Goal: Task Accomplishment & Management: Use online tool/utility

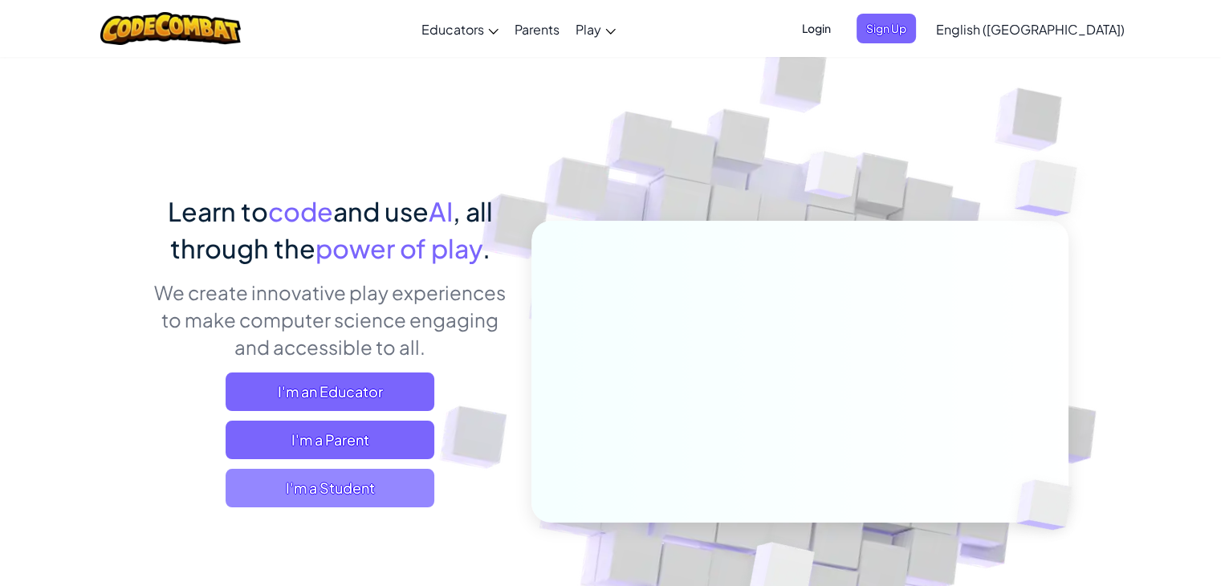
click at [344, 491] on span "I'm a Student" at bounding box center [330, 488] width 209 height 39
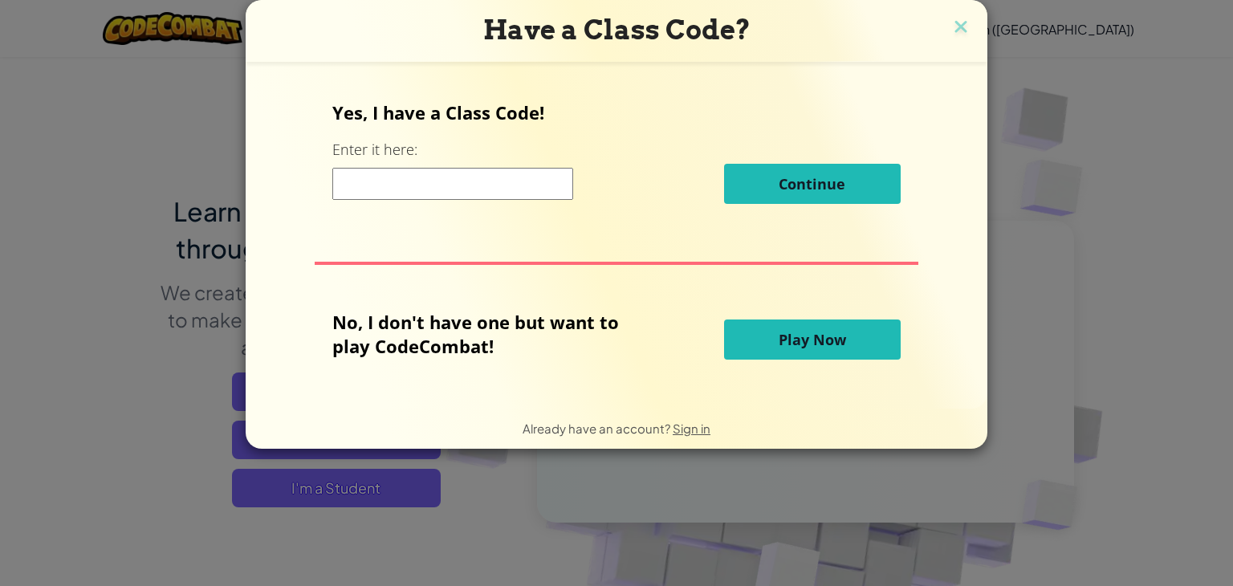
click at [471, 187] on input at bounding box center [452, 184] width 241 height 32
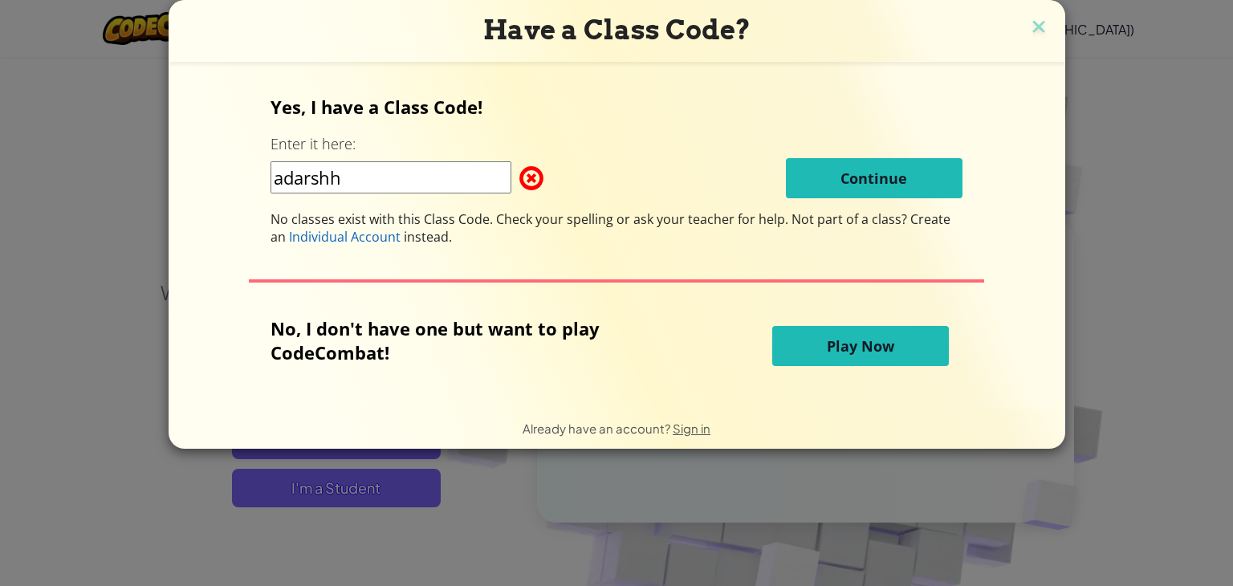
type input "adarshh"
click at [874, 367] on div "No, I don't have one but want to play CodeCombat! Play Now" at bounding box center [617, 345] width 692 height 59
click at [877, 349] on span "Play Now" at bounding box center [860, 345] width 67 height 19
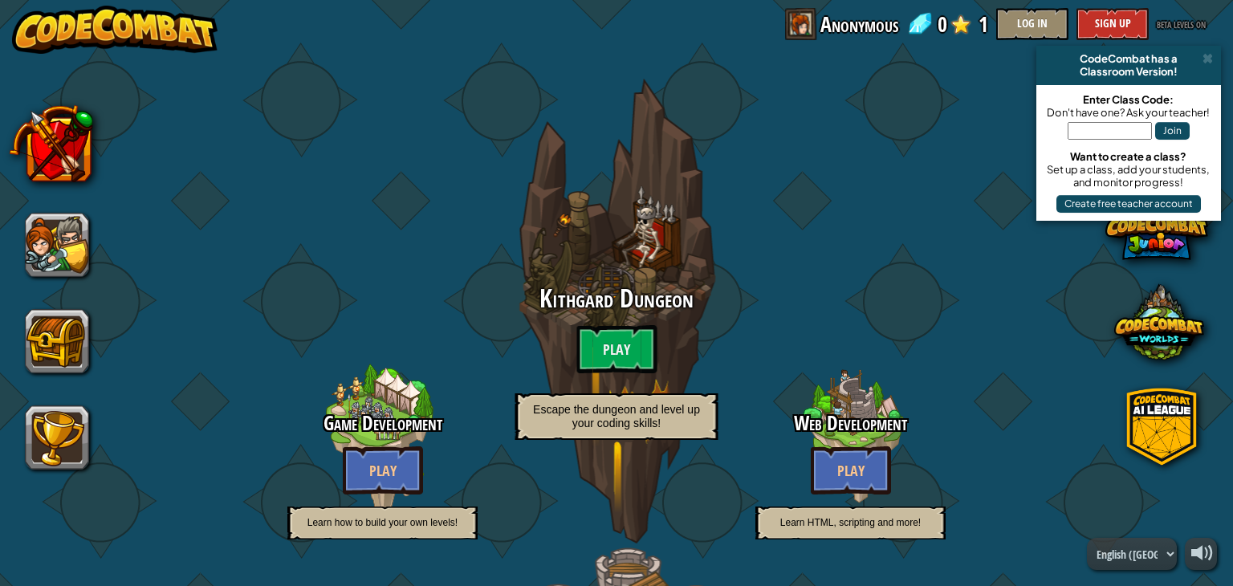
click at [877, 349] on div at bounding box center [851, 438] width 128 height 255
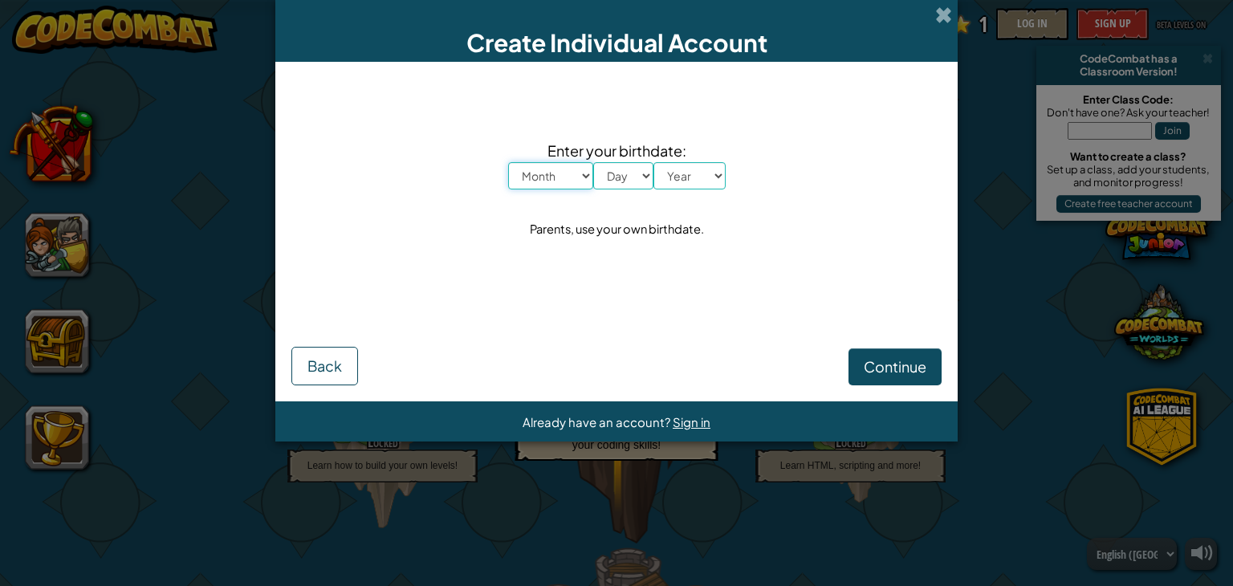
click at [571, 165] on select "Month January February March April May June July August September October Novem…" at bounding box center [550, 175] width 85 height 27
select select "1"
click at [508, 162] on select "Month January February March April May June July August September October Novem…" at bounding box center [550, 175] width 85 height 27
click at [543, 213] on div "Enter your birthdate: Month January February March April May June July August S…" at bounding box center [616, 190] width 650 height 224
click at [626, 174] on select "Day 1 2 3 4 5 6 7 8 9 10 11 12 13 14 15 16 17 18 19 20 21 22 23 24 25 26 27 28 …" at bounding box center [623, 175] width 60 height 27
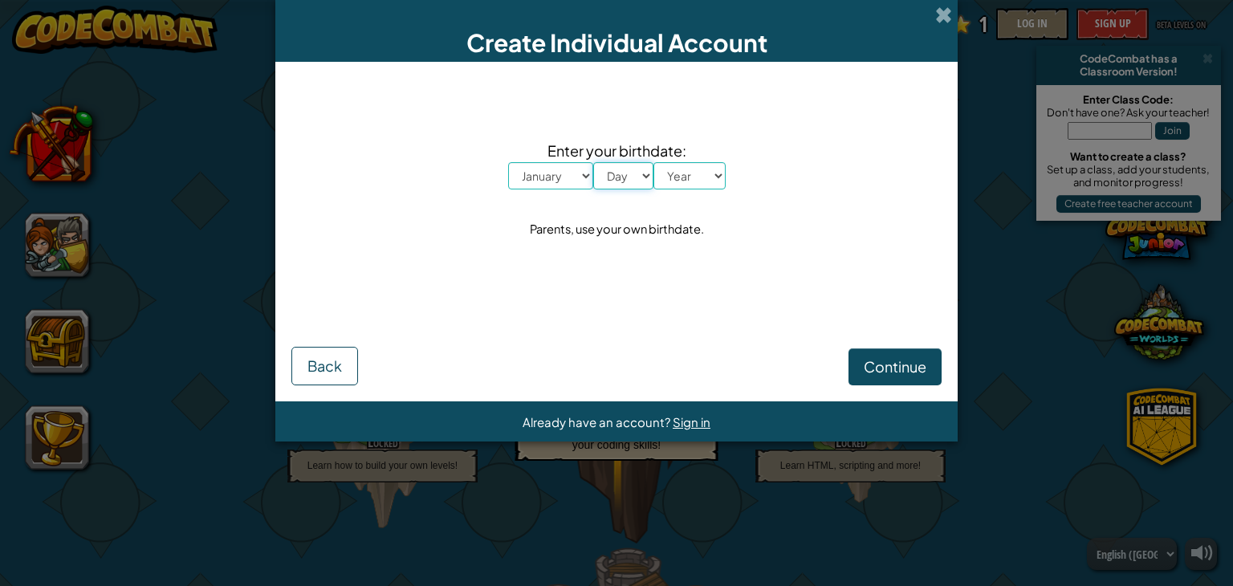
select select "2"
click at [593, 162] on select "Day 1 2 3 4 5 6 7 8 9 10 11 12 13 14 15 16 17 18 19 20 21 22 23 24 25 26 27 28 …" at bounding box center [623, 175] width 60 height 27
click at [626, 236] on div "Parents, use your own birthdate." at bounding box center [617, 229] width 174 height 23
click at [676, 182] on select "Year [DATE] 2024 2023 2022 2021 2020 2019 2018 2017 2016 2015 2014 2013 2012 20…" at bounding box center [690, 175] width 72 height 27
select select "2010"
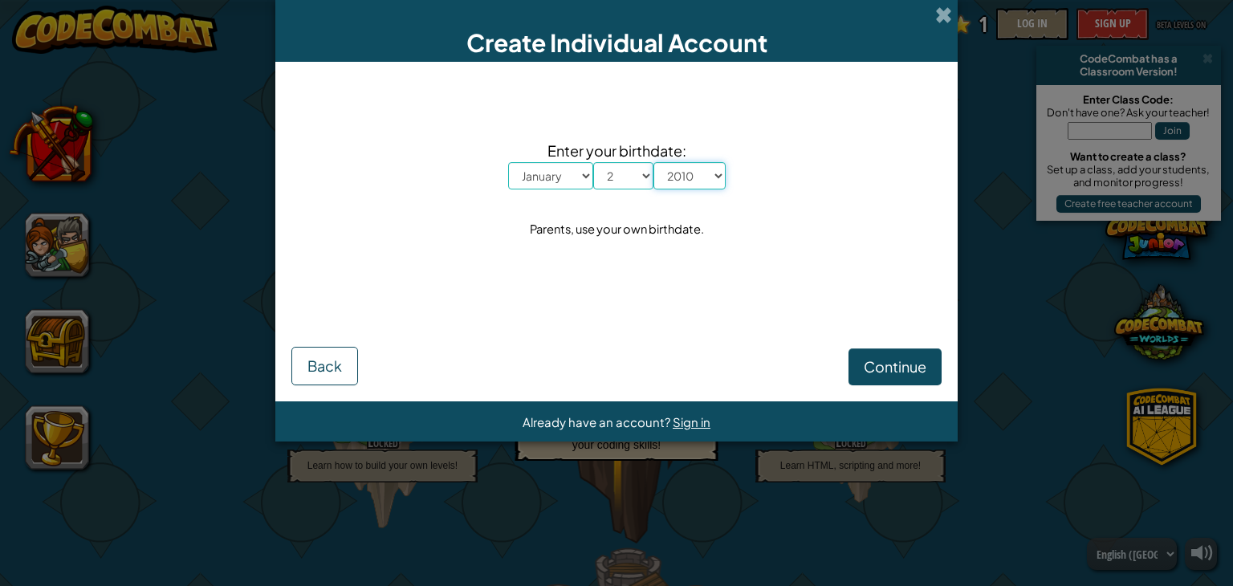
click at [654, 162] on select "Year [DATE] 2024 2023 2022 2021 2020 2019 2018 2017 2016 2015 2014 2013 2012 20…" at bounding box center [690, 175] width 72 height 27
click at [888, 377] on button "Continue" at bounding box center [895, 366] width 93 height 37
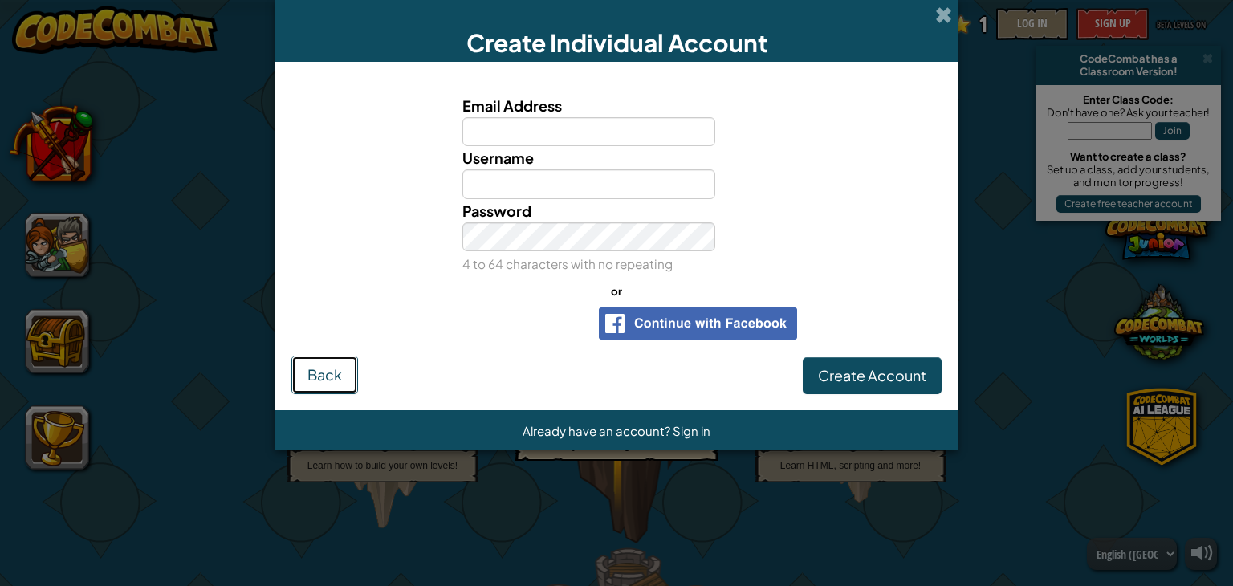
click at [320, 366] on span "Back" at bounding box center [325, 374] width 35 height 18
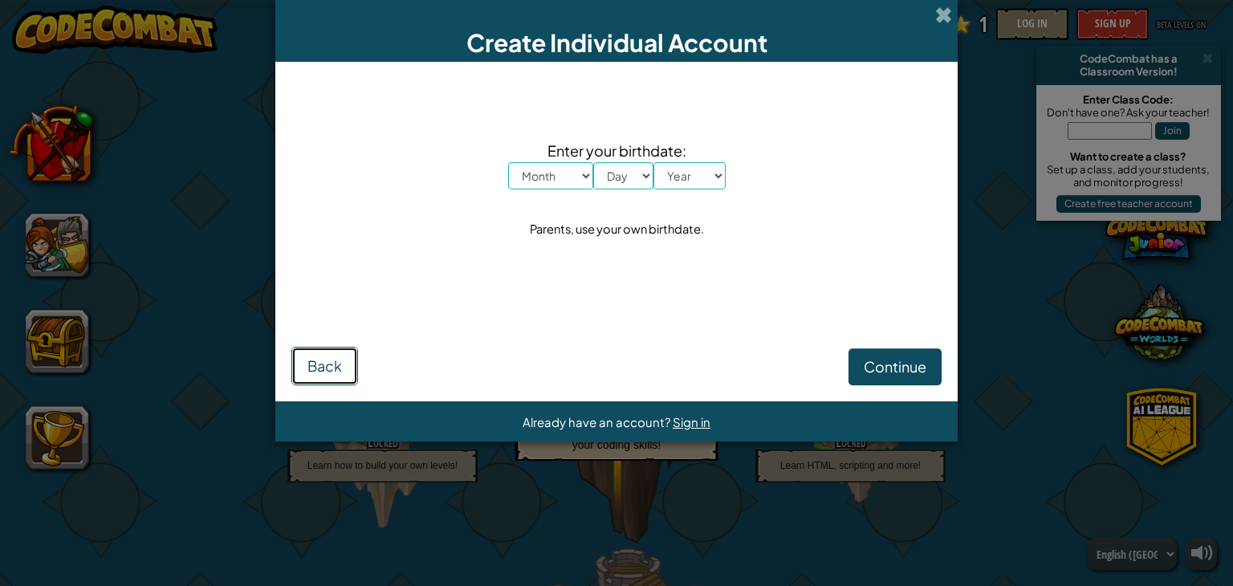
click at [320, 366] on span "Back" at bounding box center [325, 366] width 35 height 18
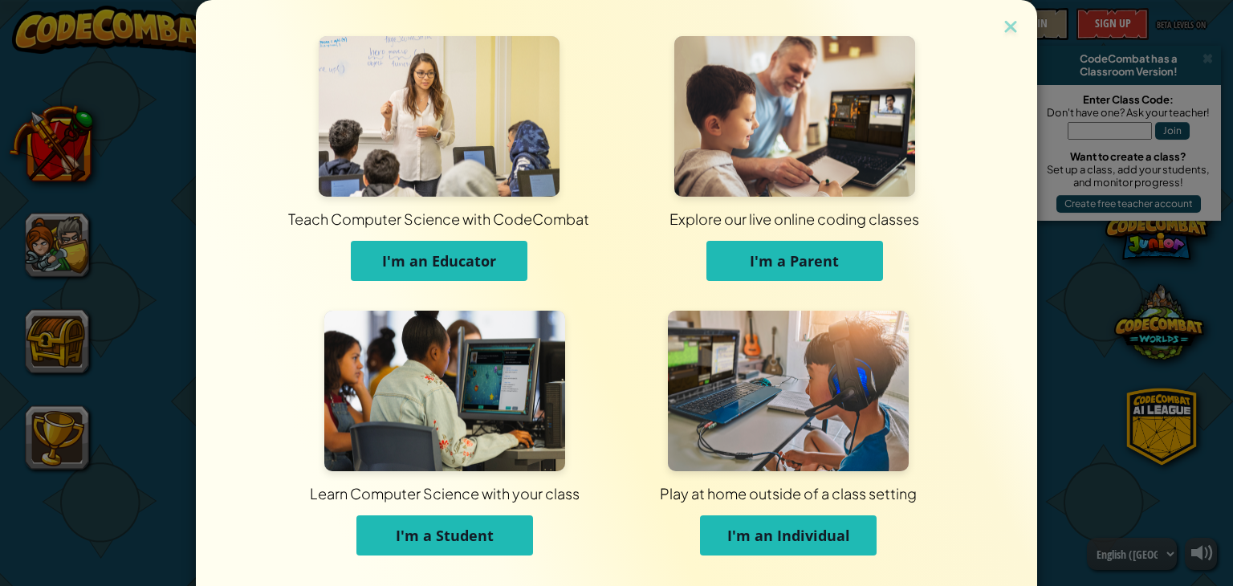
click at [743, 544] on span "I'm an Individual" at bounding box center [788, 535] width 123 height 19
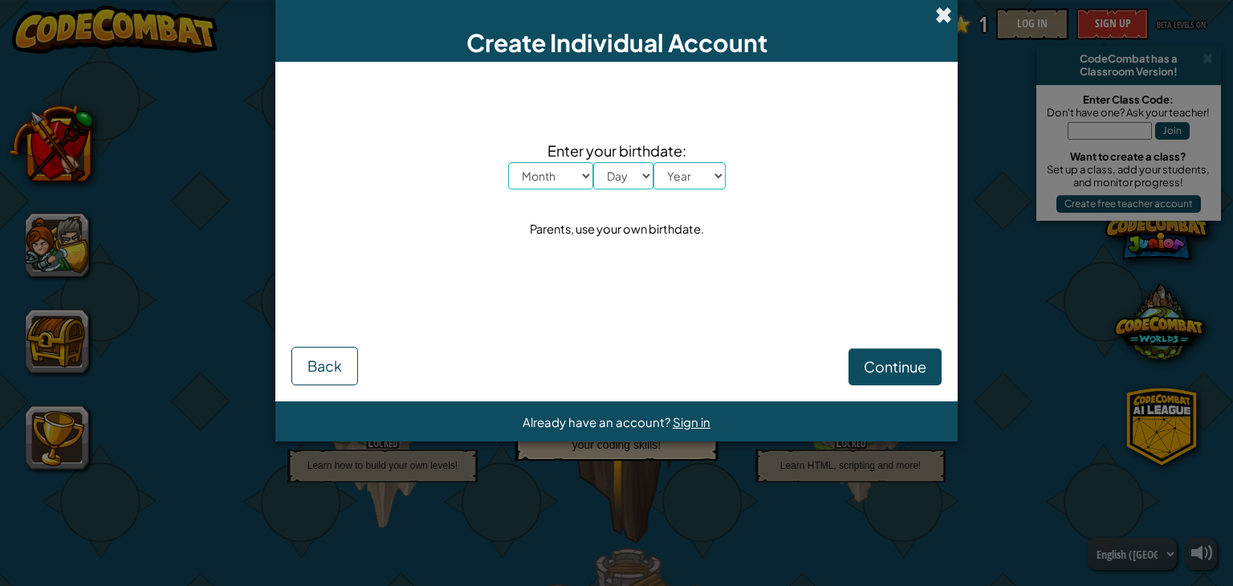
click at [940, 18] on span at bounding box center [943, 14] width 17 height 17
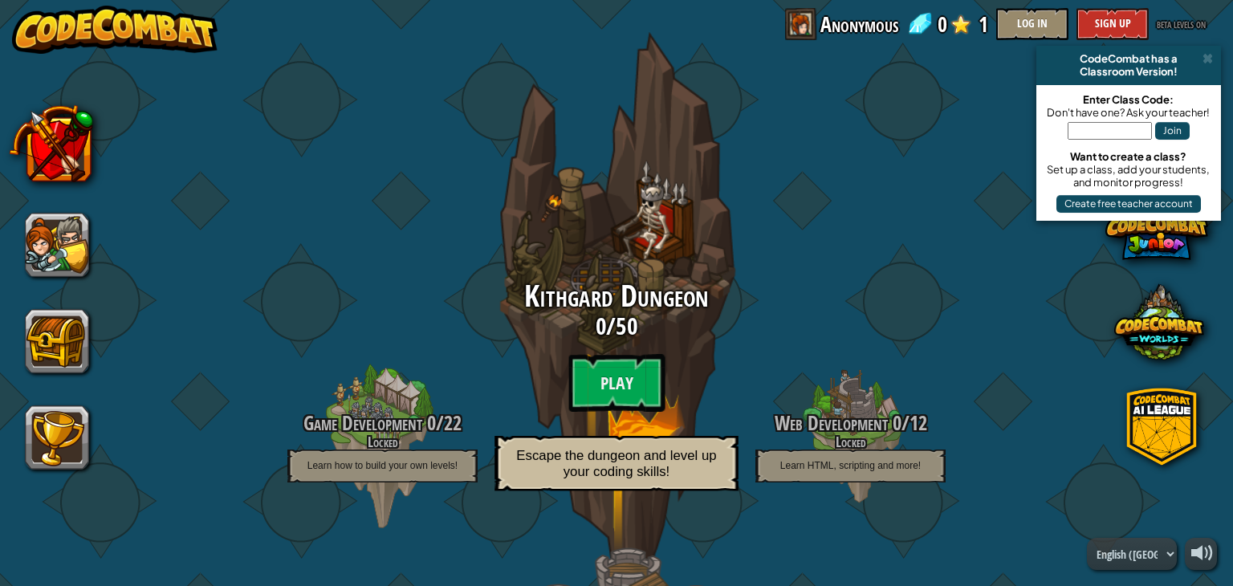
click at [562, 354] on div "Kithgard Dungeon 0 / 50 Play Escape the dungeon and level up your coding skills!" at bounding box center [616, 390] width 305 height 221
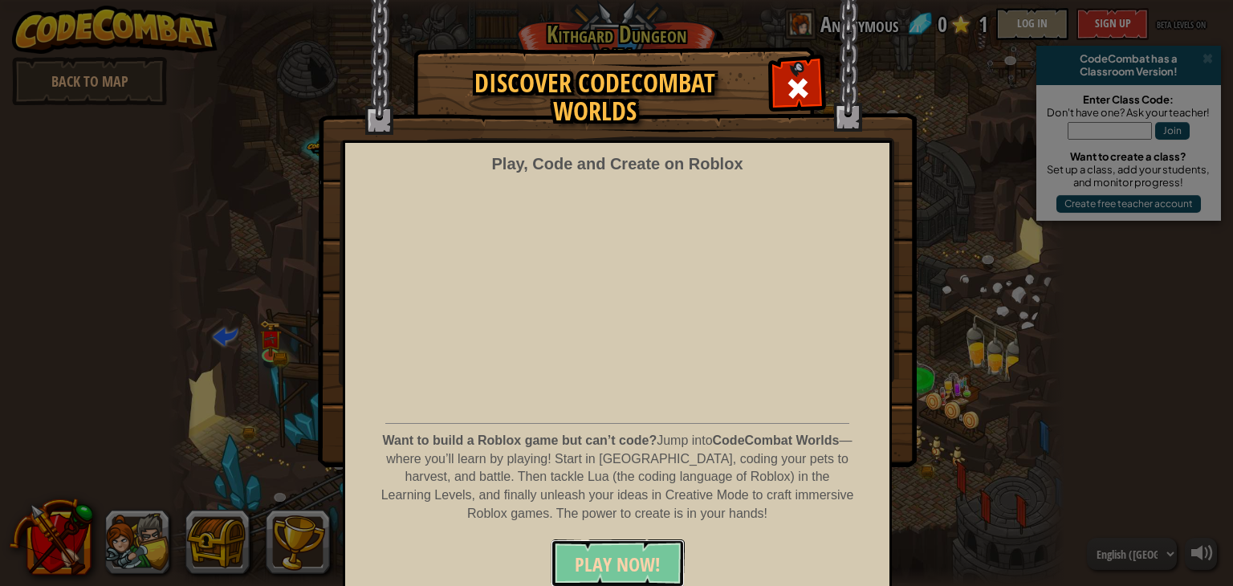
click at [633, 548] on button "PLAY NOW!" at bounding box center [618, 564] width 134 height 48
click at [775, 94] on div at bounding box center [797, 86] width 51 height 51
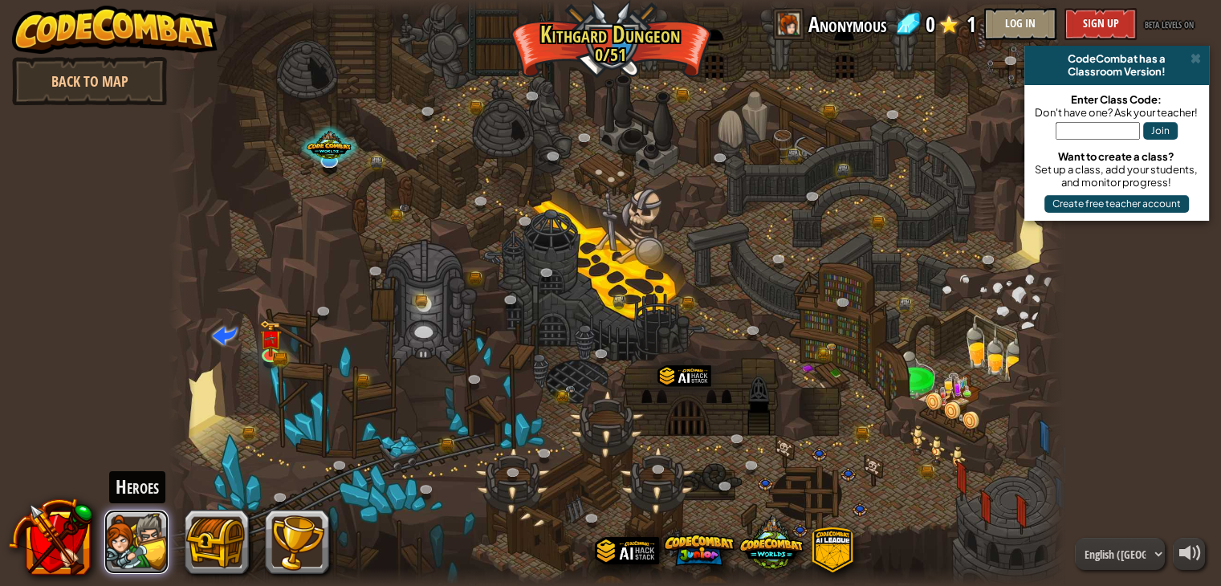
click at [161, 544] on button at bounding box center [136, 542] width 64 height 64
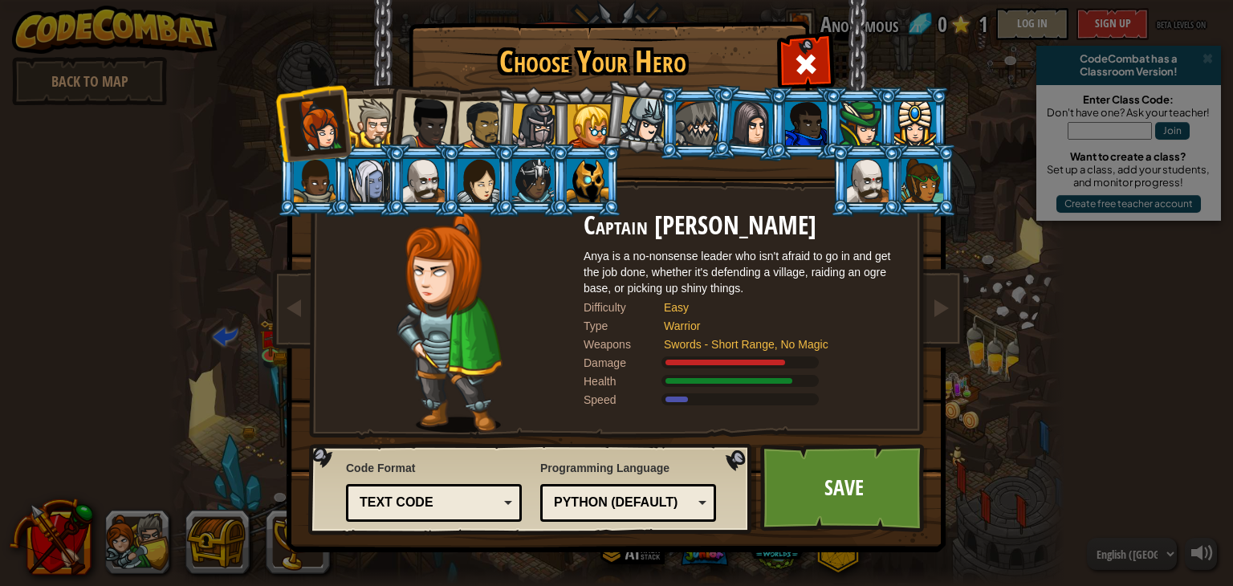
click at [374, 117] on div at bounding box center [372, 123] width 49 height 49
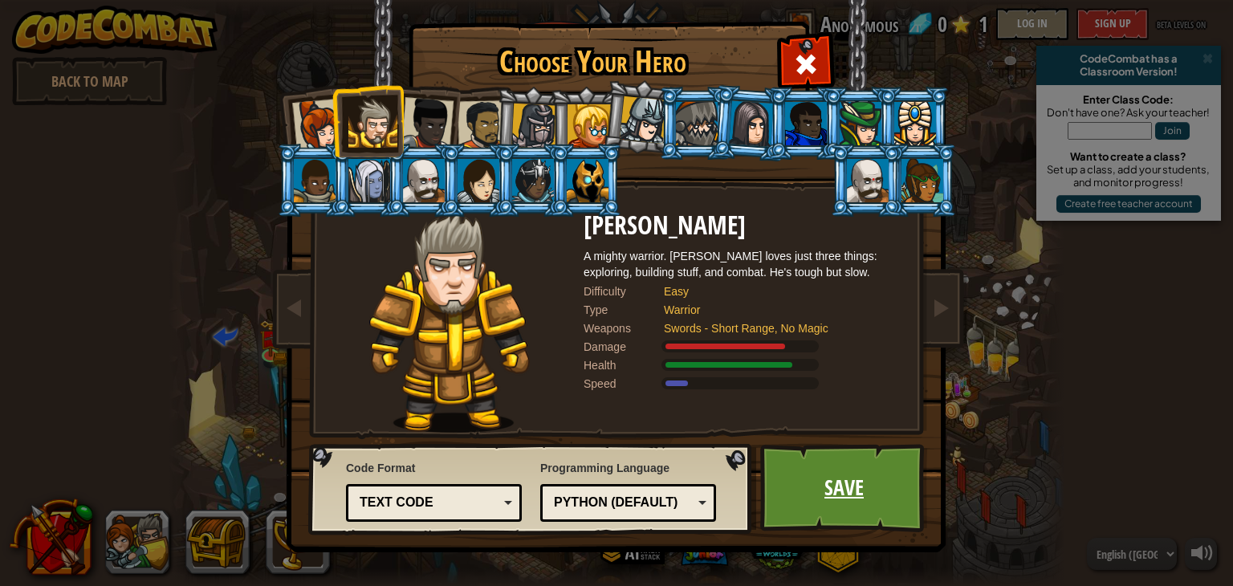
click at [830, 507] on link "Save" at bounding box center [844, 488] width 168 height 88
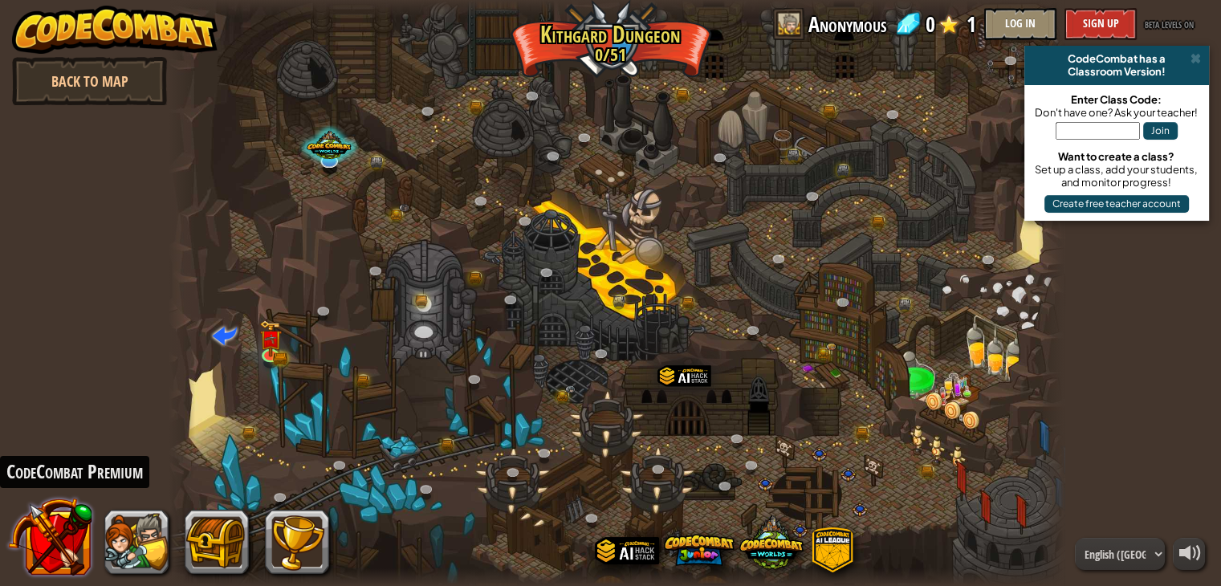
click at [92, 546] on button at bounding box center [50, 537] width 84 height 84
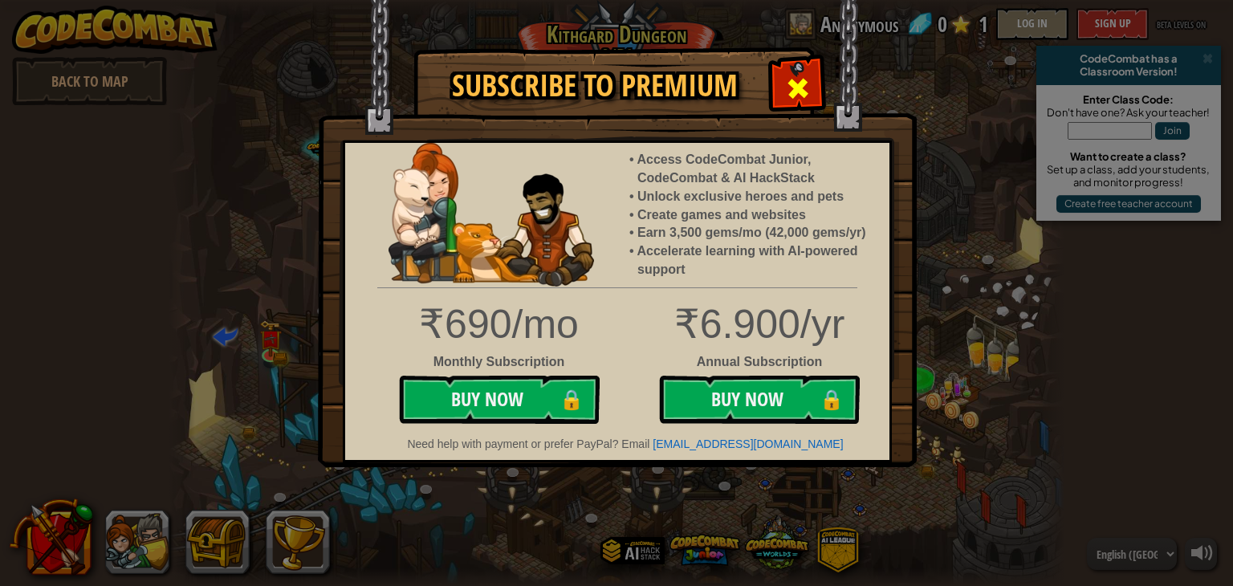
click at [792, 86] on span at bounding box center [798, 88] width 26 height 26
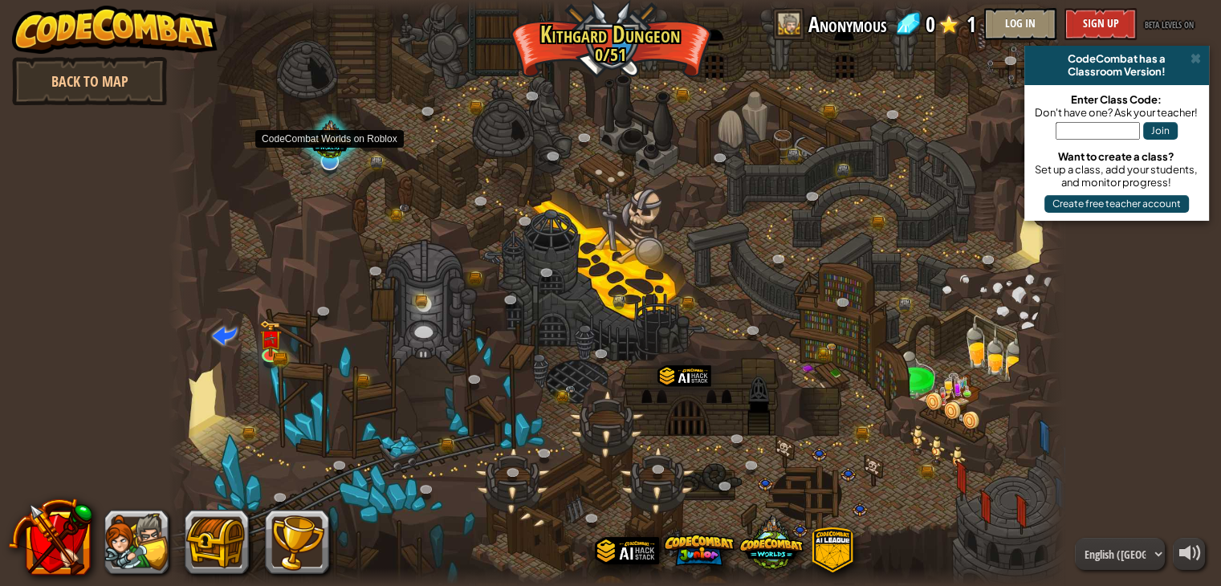
click at [324, 157] on div at bounding box center [330, 141] width 60 height 57
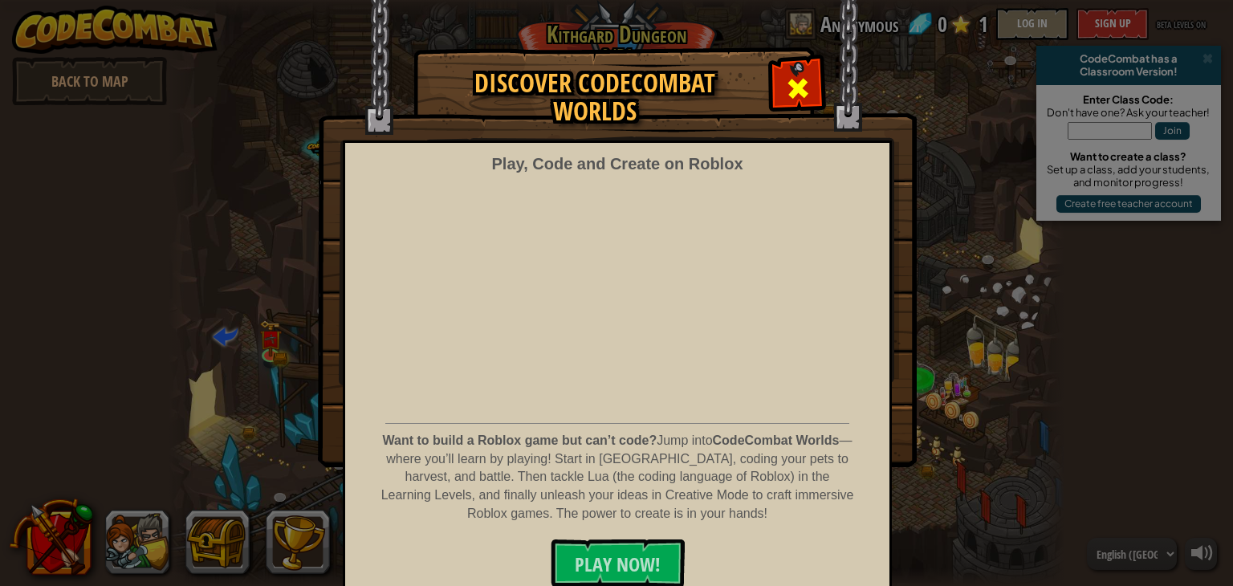
click at [801, 82] on span at bounding box center [798, 88] width 26 height 26
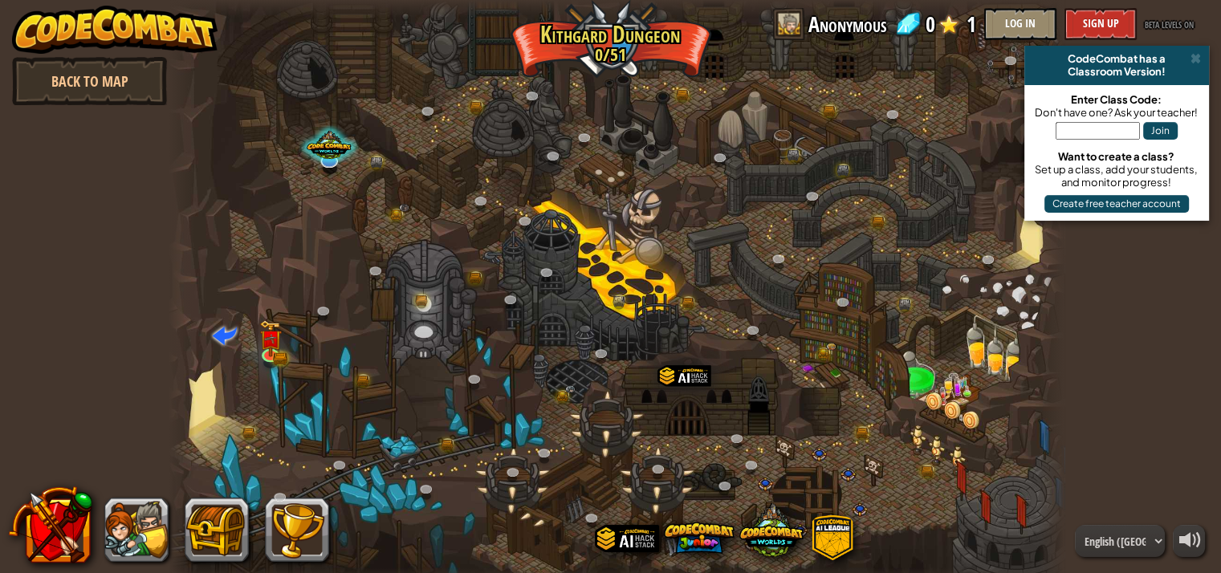
drag, startPoint x: 621, startPoint y: 30, endPoint x: 646, endPoint y: 324, distance: 294.9
click at [646, 324] on div at bounding box center [617, 293] width 897 height 586
click at [691, 405] on div at bounding box center [684, 398] width 53 height 69
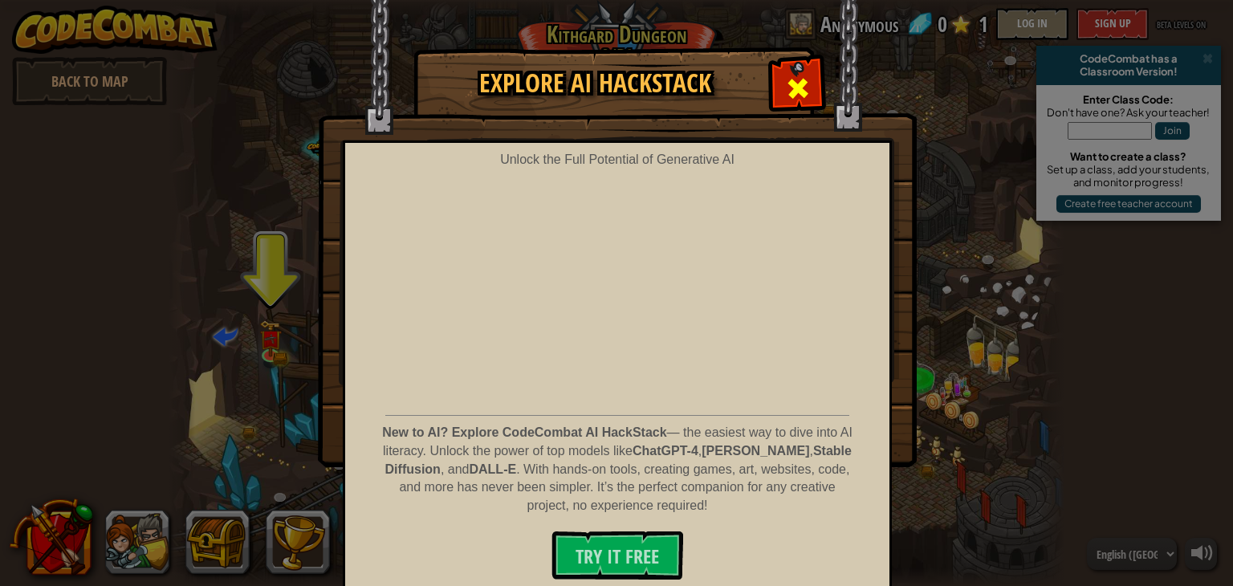
click at [809, 89] on div at bounding box center [797, 86] width 51 height 51
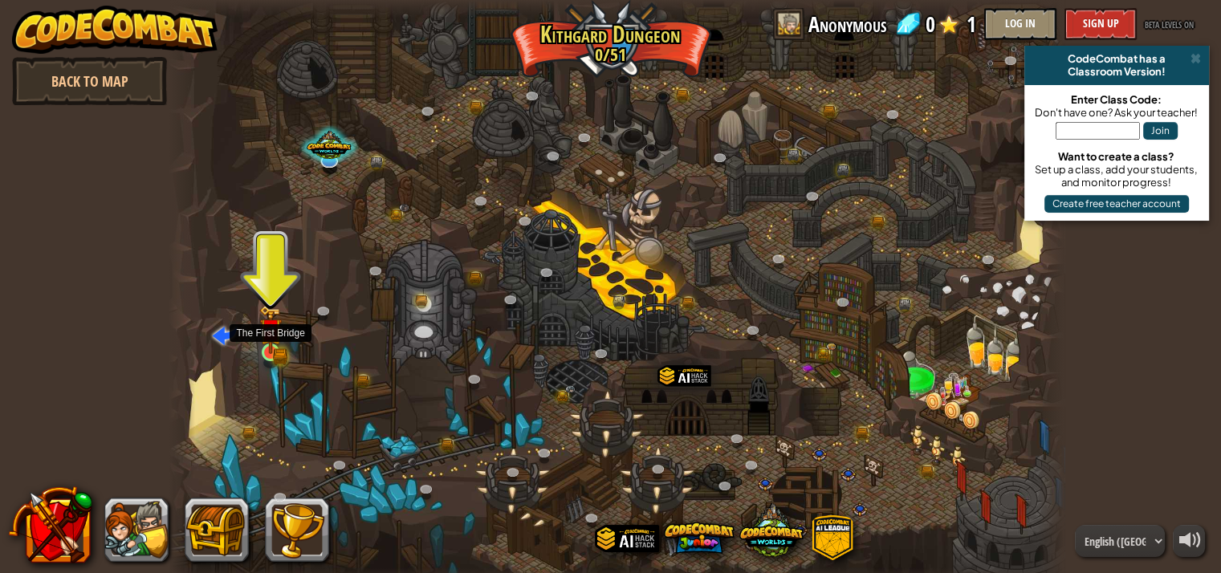
drag, startPoint x: 267, startPoint y: 370, endPoint x: 269, endPoint y: 336, distance: 34.6
click at [269, 336] on div "Twisted Canyon (Locked) Challenge: collect the most gold using all the programm…" at bounding box center [617, 293] width 897 height 586
click at [269, 336] on img at bounding box center [270, 330] width 13 height 13
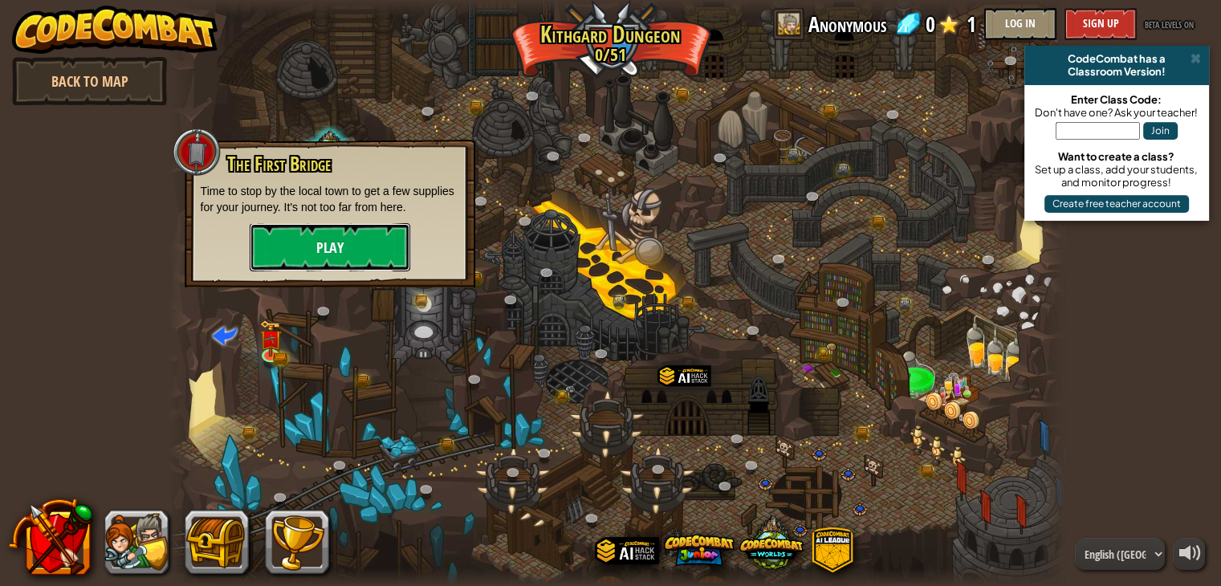
click at [336, 256] on button "Play" at bounding box center [330, 247] width 161 height 48
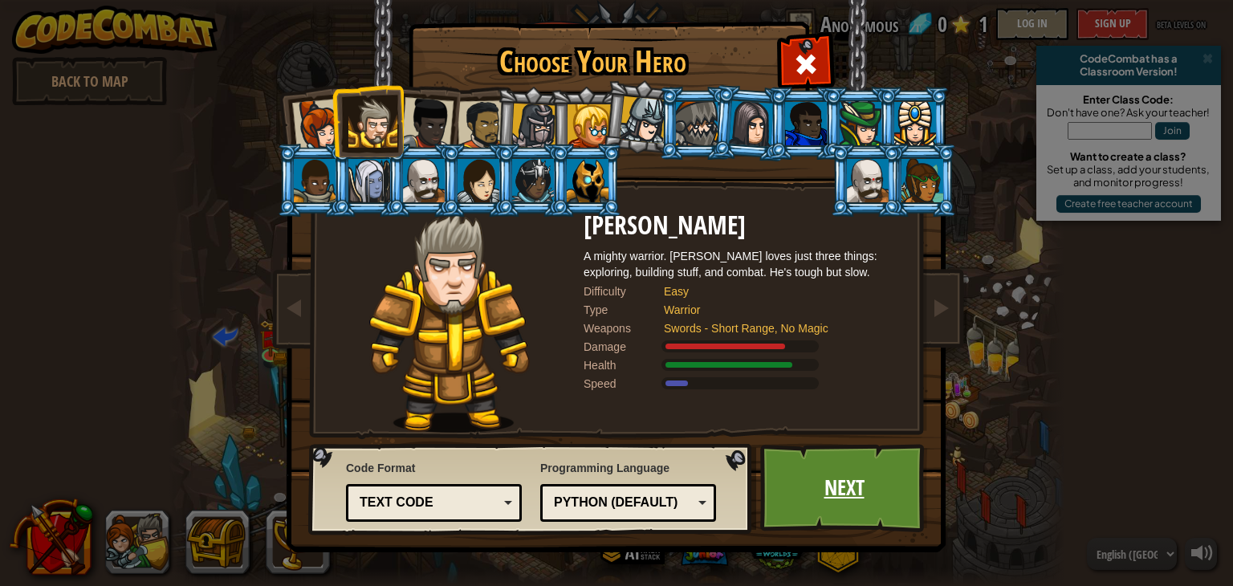
click at [834, 503] on link "Next" at bounding box center [844, 488] width 168 height 88
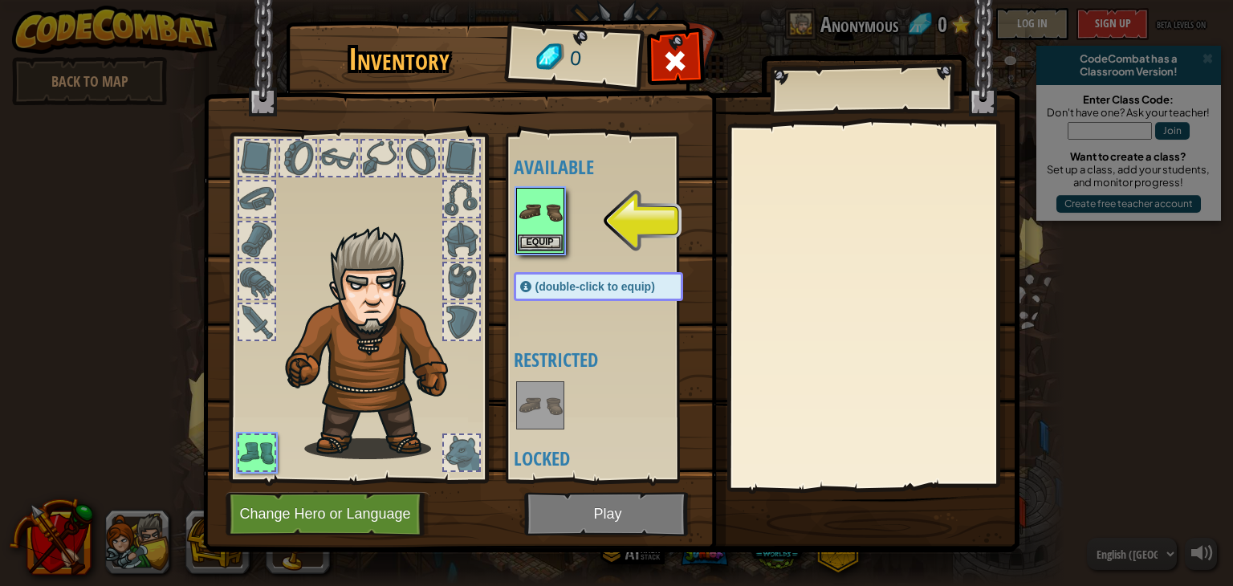
click at [552, 233] on img at bounding box center [540, 211] width 45 height 45
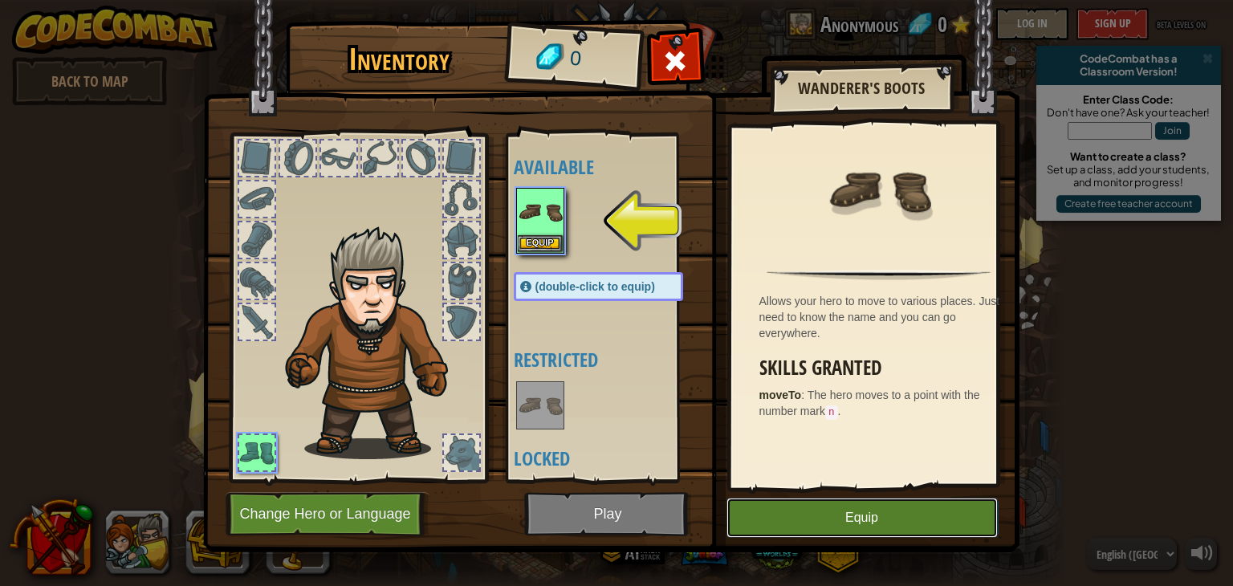
click at [894, 528] on button "Equip" at bounding box center [862, 518] width 271 height 40
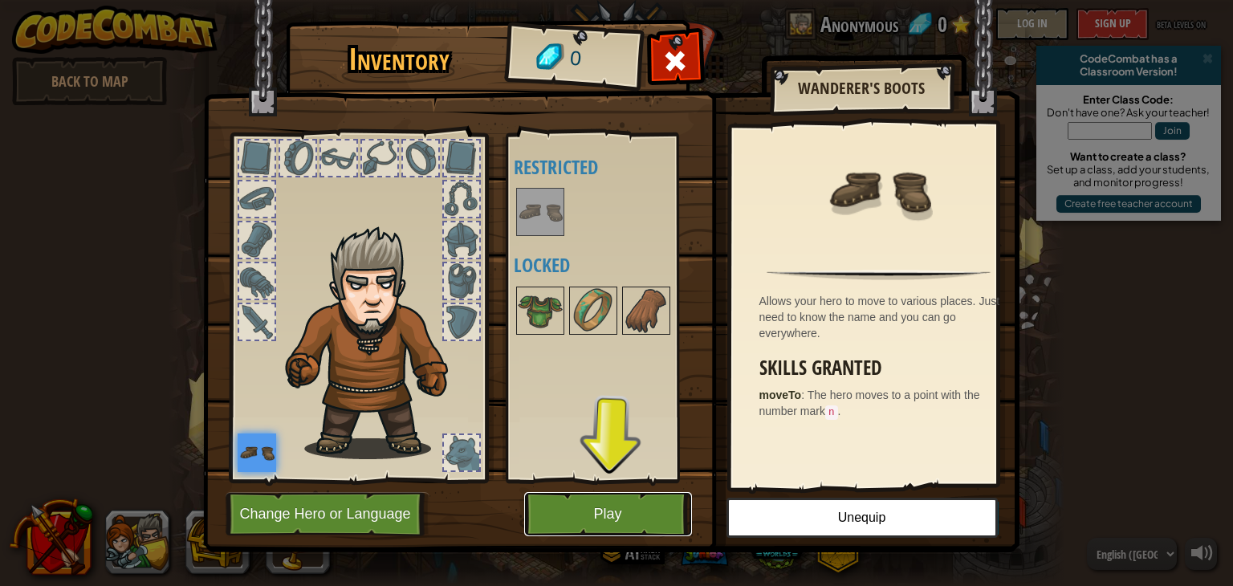
click at [654, 502] on button "Play" at bounding box center [608, 514] width 168 height 44
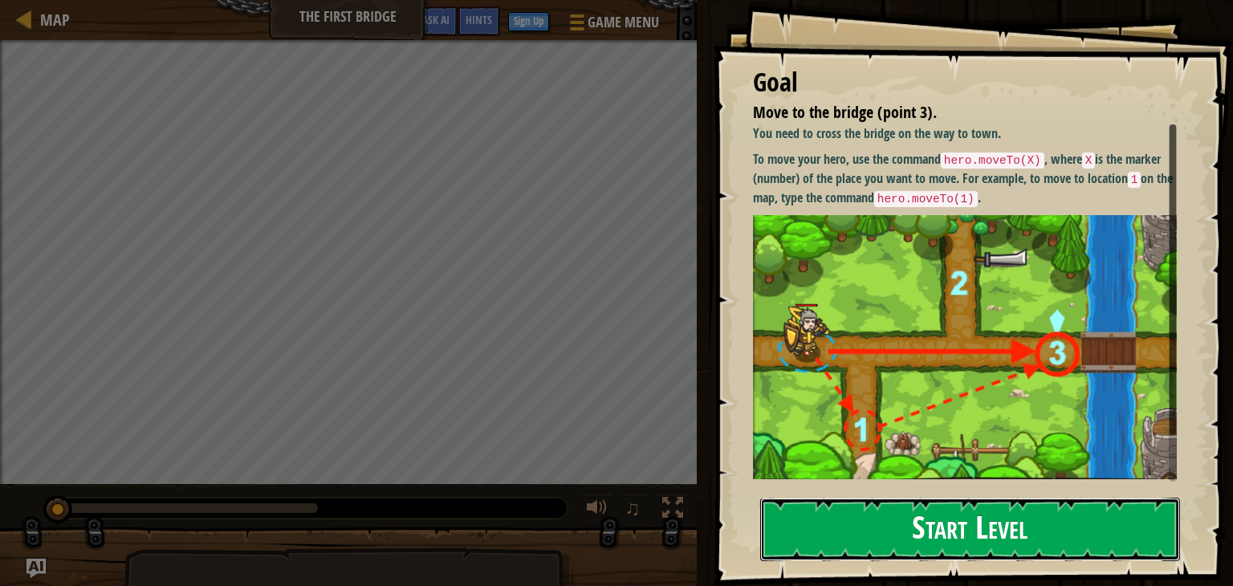
click at [851, 515] on button "Start Level" at bounding box center [970, 529] width 420 height 63
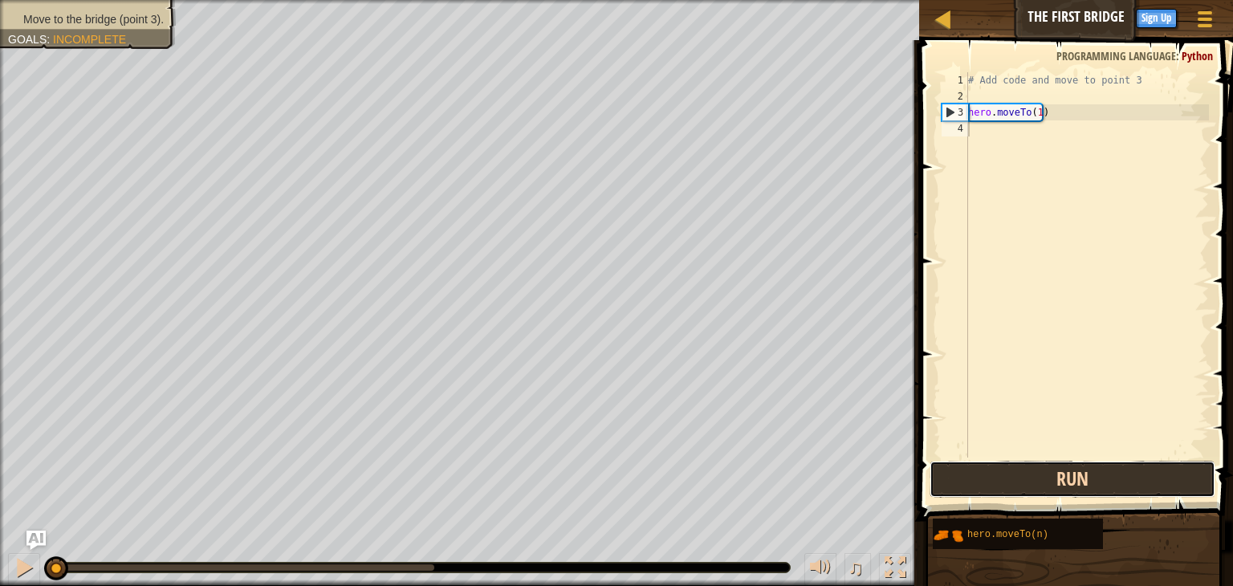
click at [1023, 486] on button "Run" at bounding box center [1073, 479] width 286 height 37
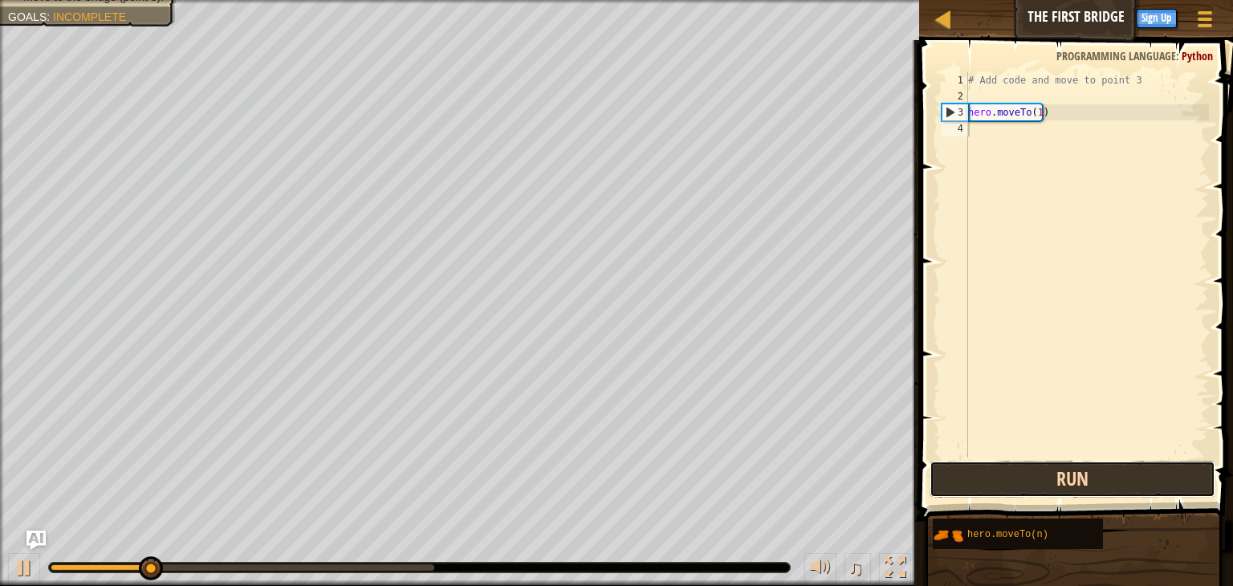
click at [1023, 486] on button "Run" at bounding box center [1073, 479] width 286 height 37
click at [967, 470] on div "Map The First Bridge Game Menu Done Sign Up Hints Ask AI 1 הההההההההההההההההההה…" at bounding box center [616, 293] width 1233 height 586
click at [967, 470] on button "Run" at bounding box center [1073, 479] width 286 height 37
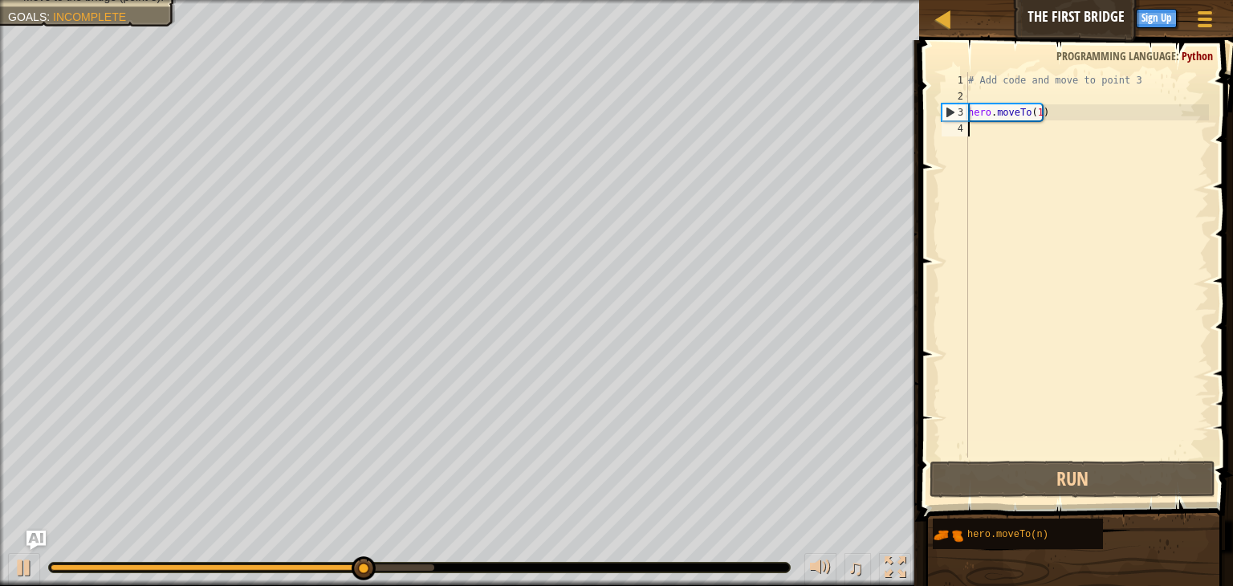
scroll to position [7, 0]
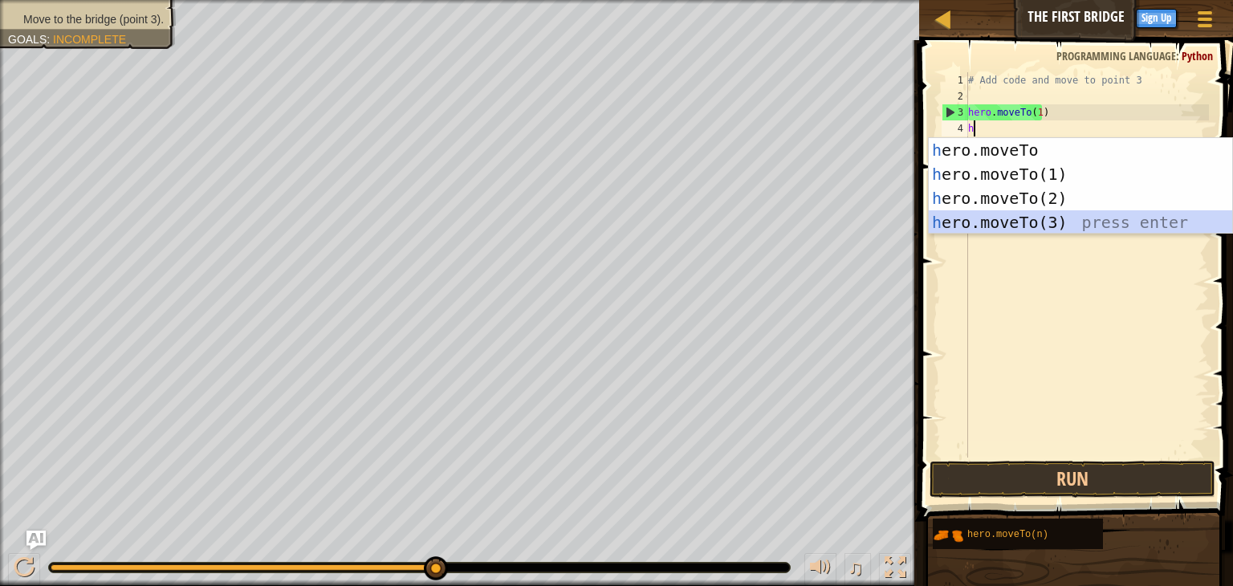
click at [1086, 222] on div "h ero.moveTo press enter h ero.moveTo(1) press enter h ero.moveTo(2) press ente…" at bounding box center [1081, 210] width 304 height 145
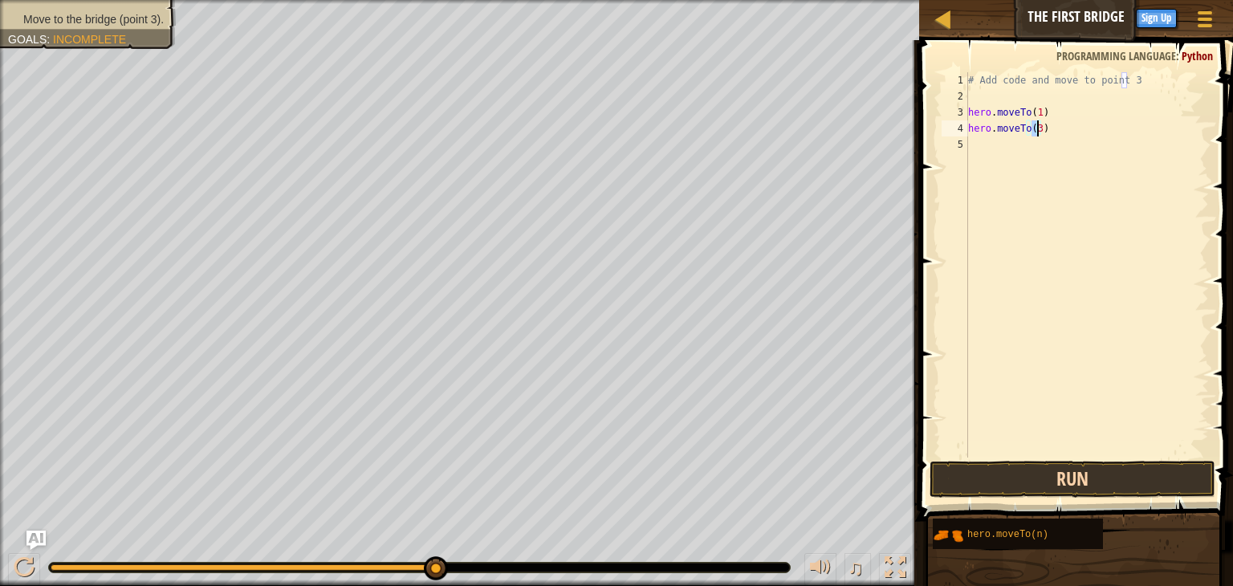
type textarea "hero.moveTo(3)"
click at [1082, 487] on button "Run" at bounding box center [1073, 479] width 286 height 37
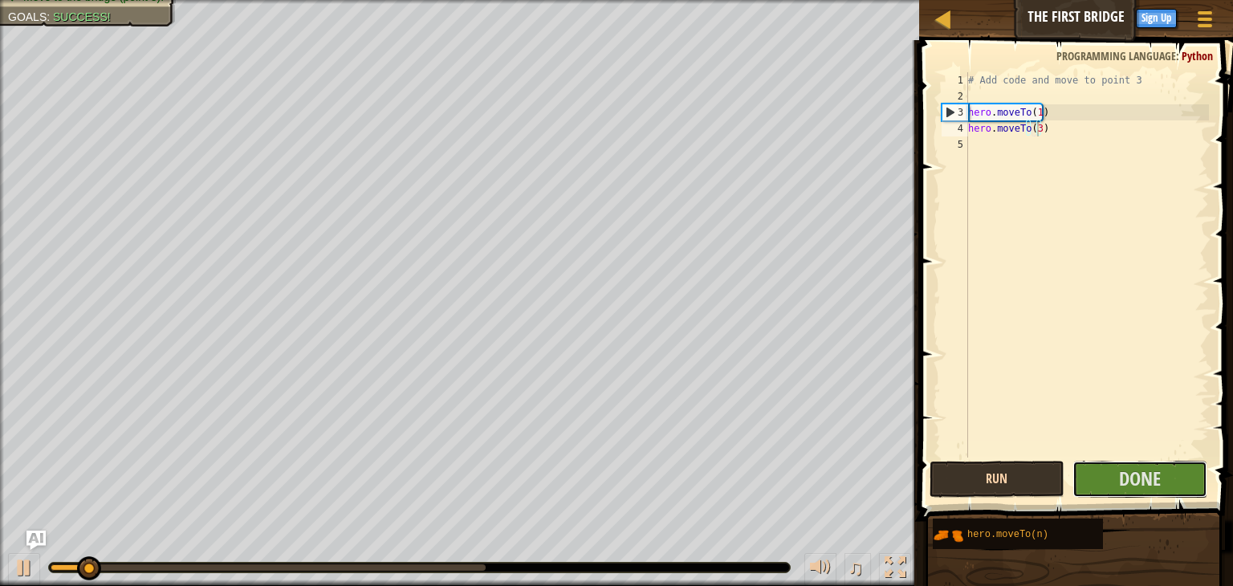
click at [1082, 487] on button "Done" at bounding box center [1140, 479] width 135 height 37
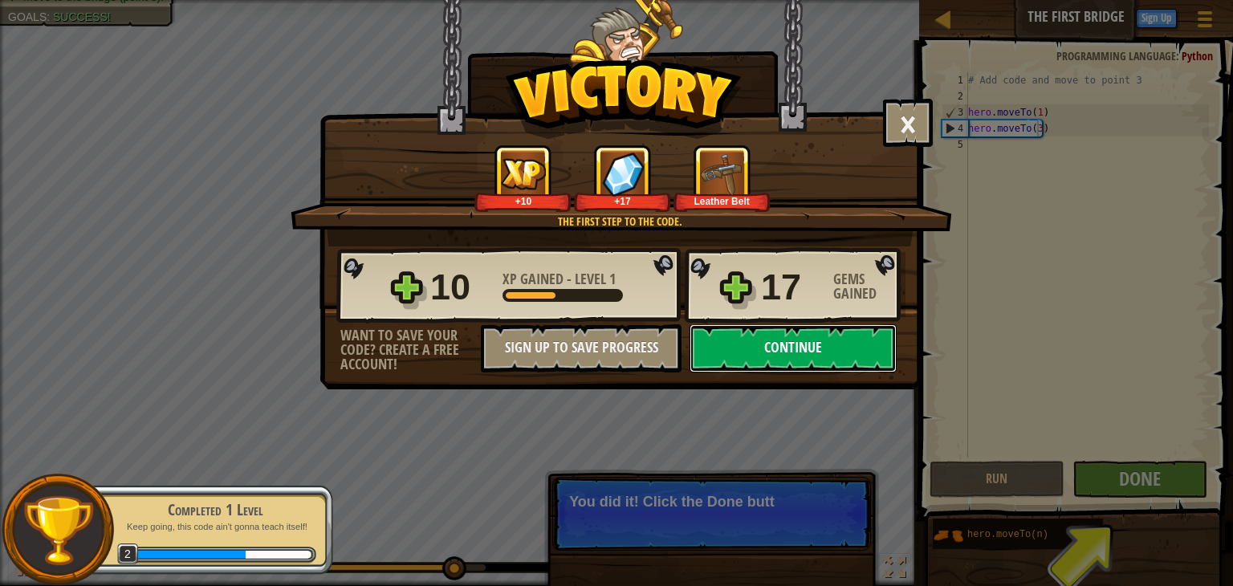
click at [822, 356] on button "Continue" at bounding box center [793, 348] width 207 height 48
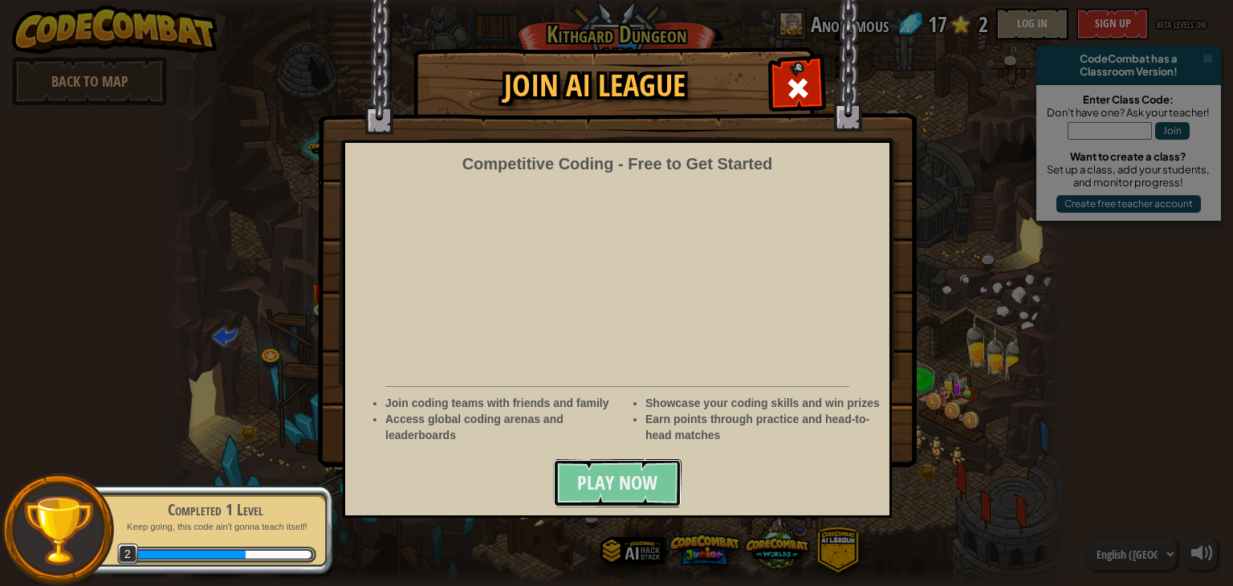
click at [638, 479] on span "Play Now" at bounding box center [617, 483] width 80 height 26
